Goal: Information Seeking & Learning: Check status

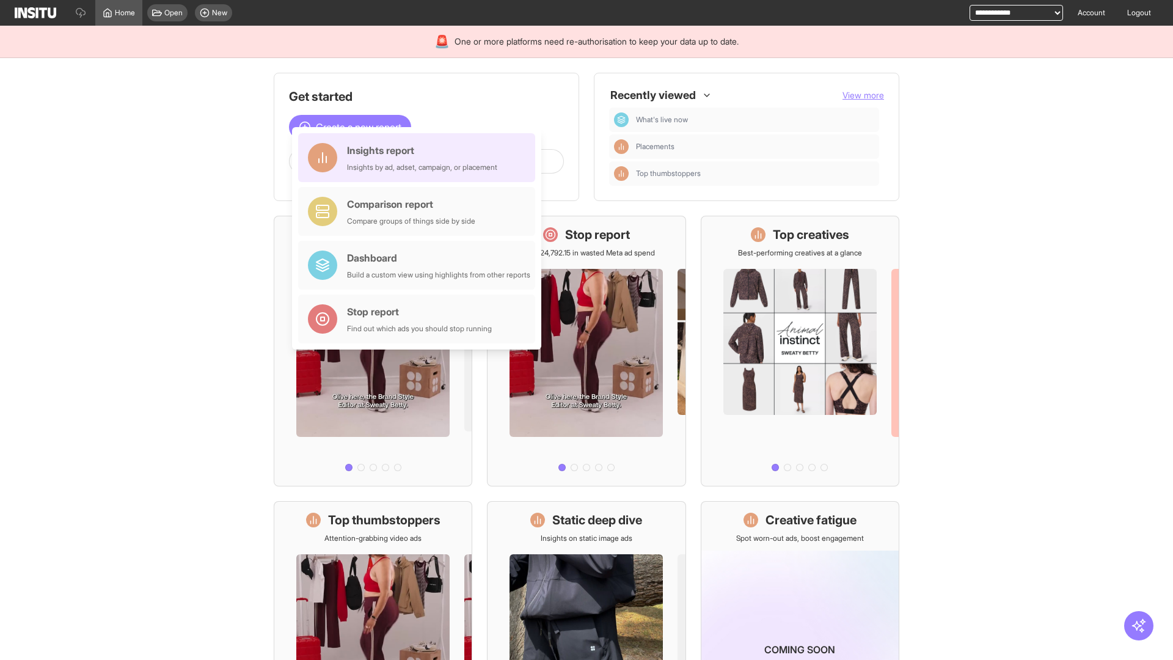
click at [420, 158] on div "Insights report Insights by ad, adset, campaign, or placement" at bounding box center [422, 157] width 150 height 29
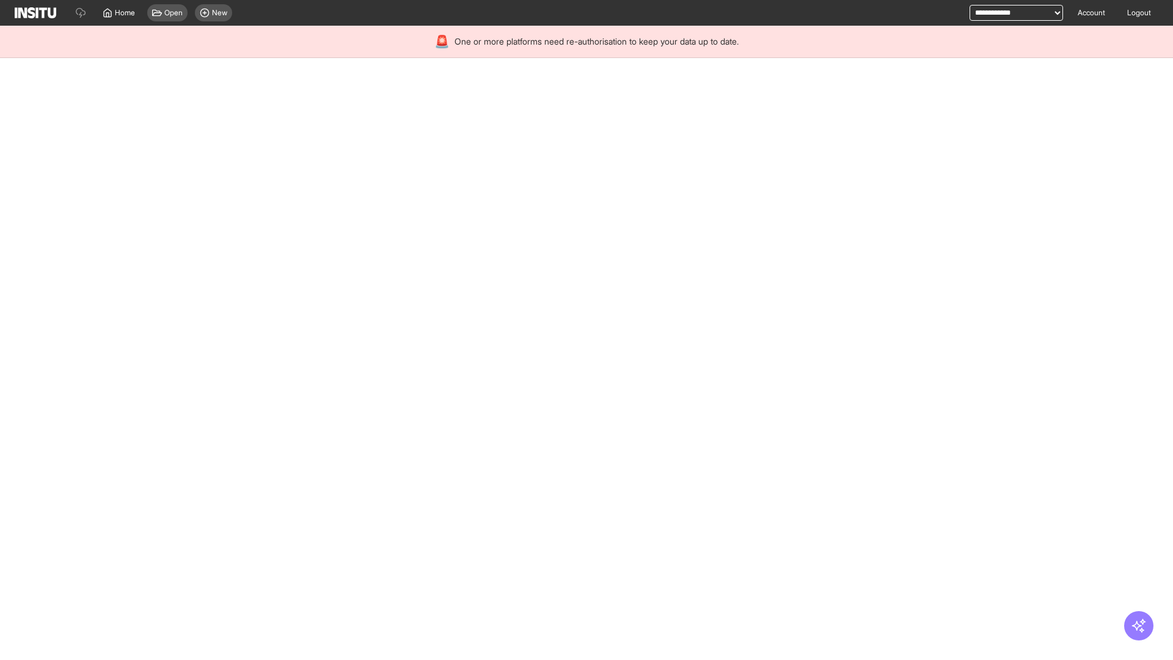
select select "**"
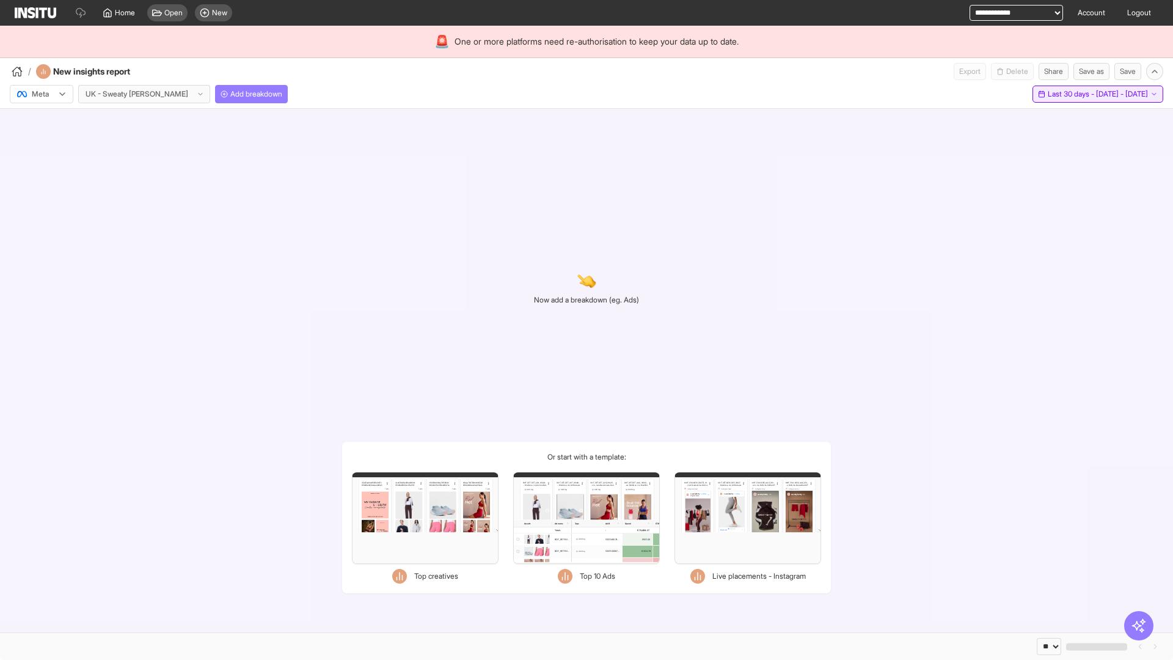
click at [1071, 94] on span "Last 30 days - [DATE] - [DATE]" at bounding box center [1098, 94] width 100 height 10
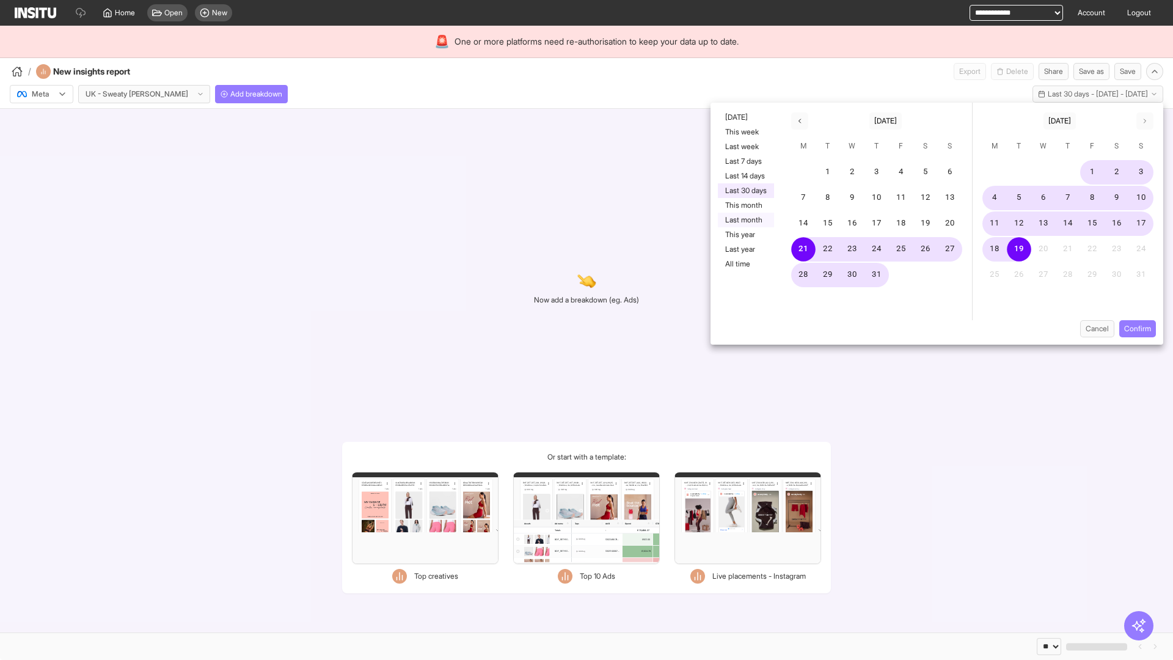
click at [745, 220] on button "Last month" at bounding box center [746, 220] width 56 height 15
